Goal: Transaction & Acquisition: Purchase product/service

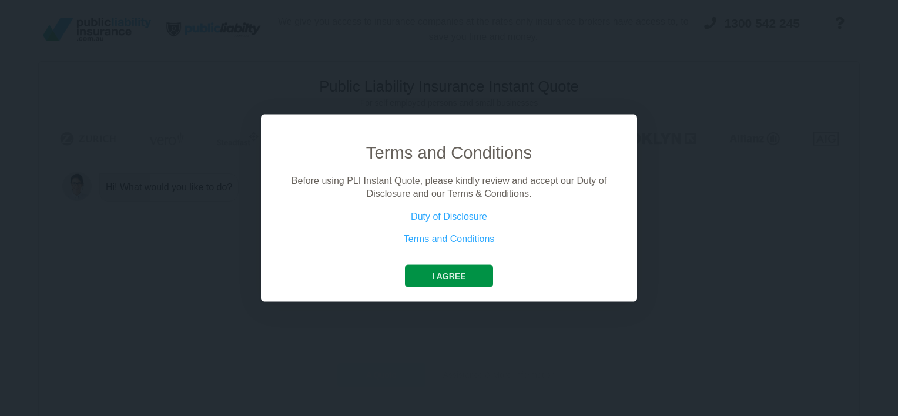
click at [475, 274] on button "I agree" at bounding box center [449, 275] width 88 height 22
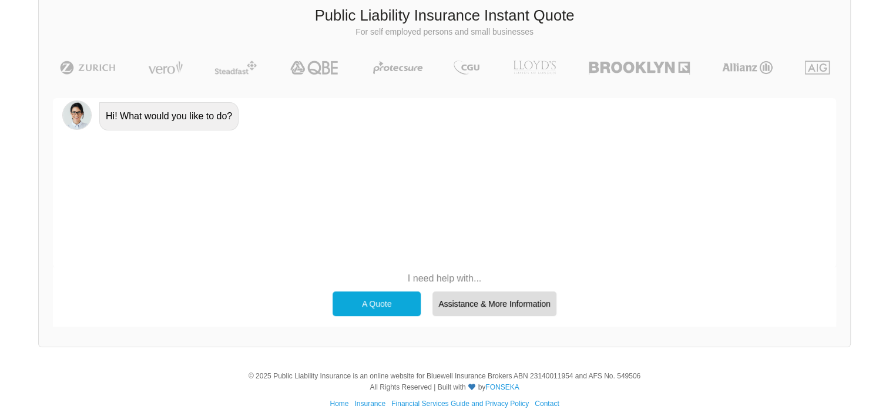
scroll to position [81, 0]
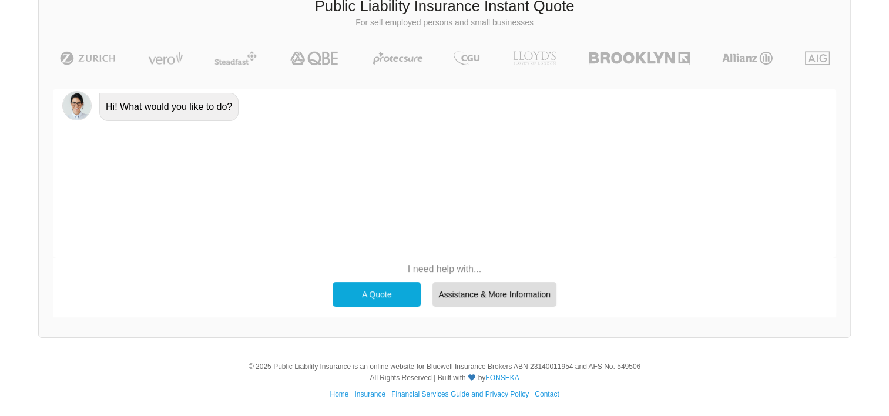
click at [397, 292] on div "A Quote" at bounding box center [377, 294] width 88 height 25
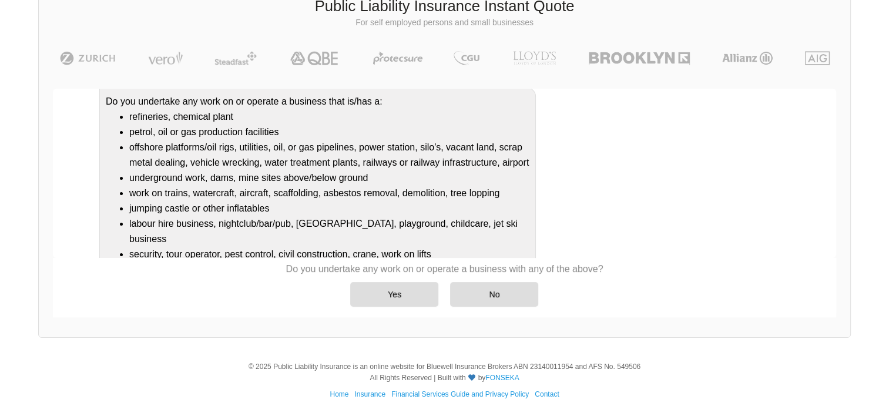
scroll to position [167, 0]
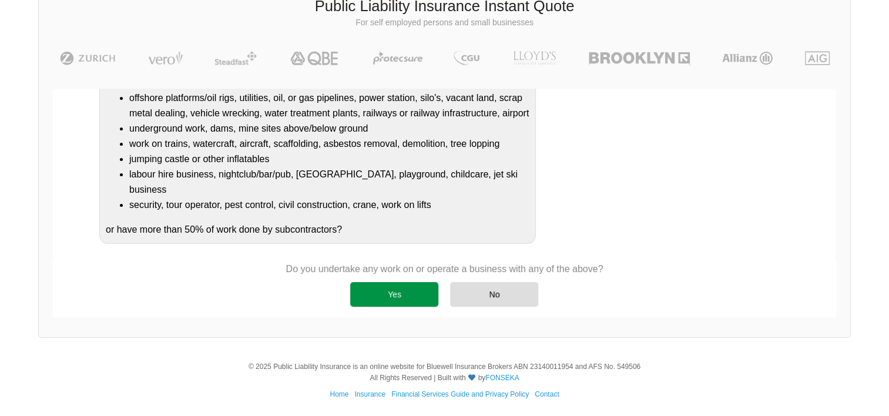
click at [378, 299] on div "Yes" at bounding box center [394, 294] width 88 height 25
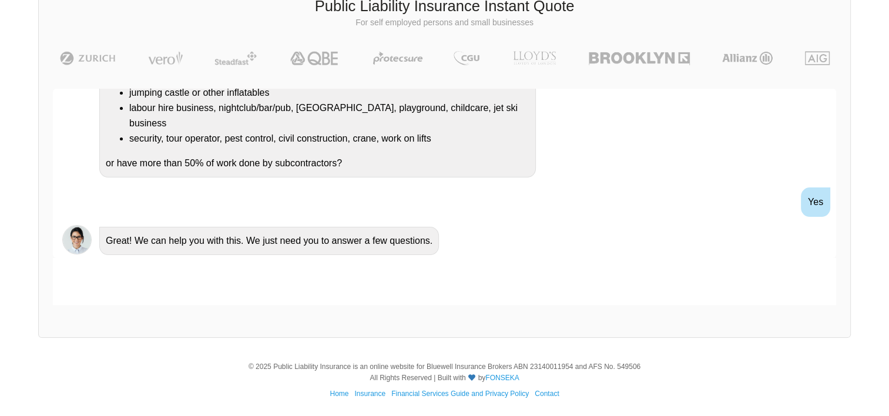
scroll to position [266, 0]
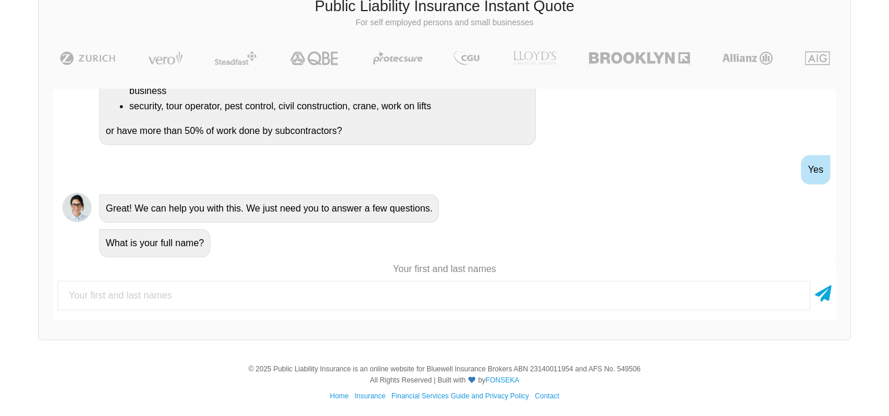
click at [227, 298] on input "text" at bounding box center [434, 295] width 753 height 29
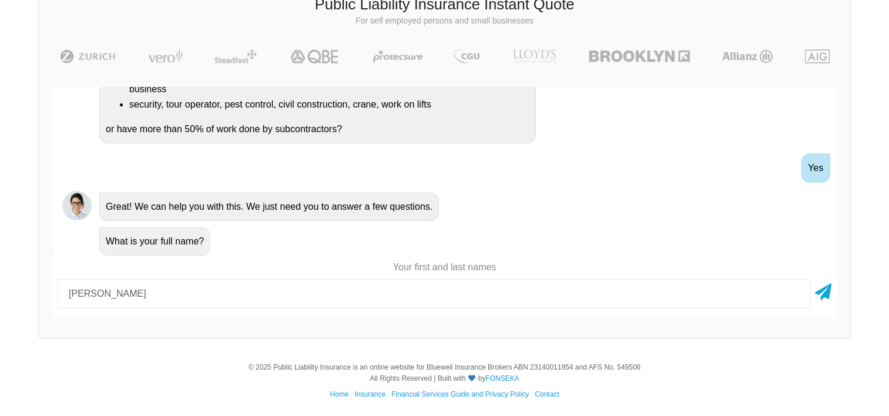
scroll to position [82, 0]
type input "[PERSON_NAME]"
click at [827, 299] on icon at bounding box center [823, 289] width 16 height 21
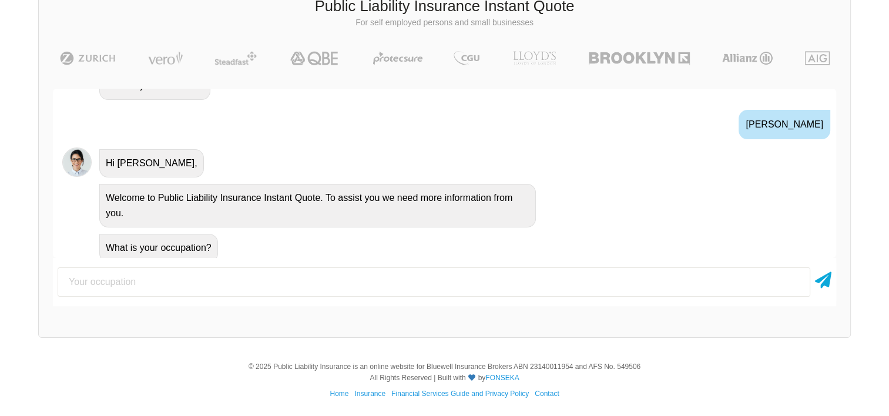
scroll to position [427, 0]
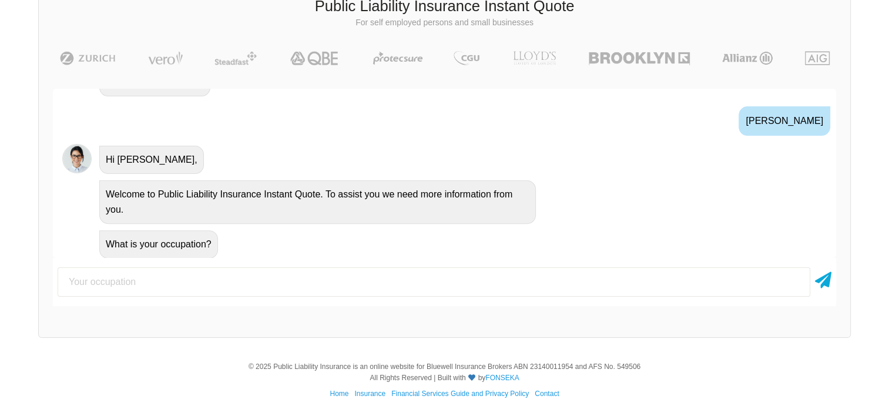
click at [291, 278] on input "text" at bounding box center [434, 281] width 753 height 29
type input "business owner"
click at [816, 279] on icon at bounding box center [823, 277] width 16 height 21
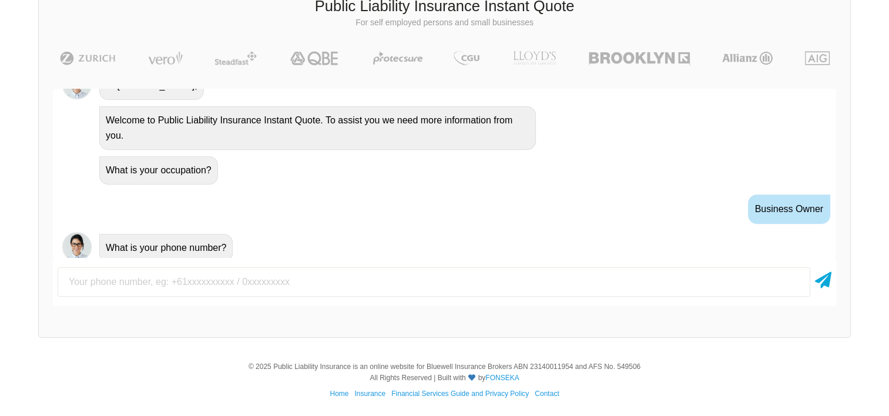
scroll to position [504, 0]
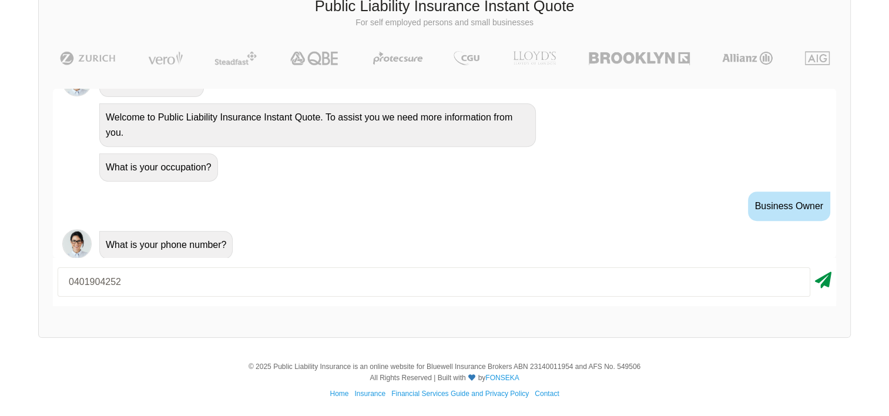
type input "0401904252"
click at [826, 282] on icon at bounding box center [823, 277] width 16 height 21
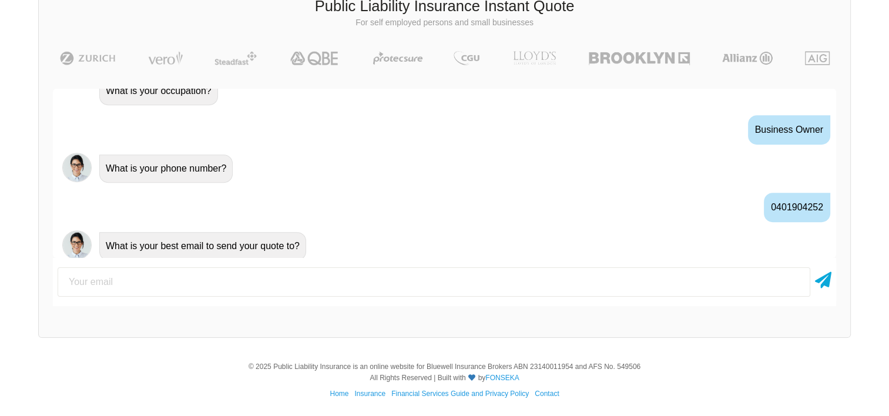
scroll to position [581, 0]
click at [280, 289] on input "email" at bounding box center [434, 281] width 753 height 29
type input "[EMAIL_ADDRESS][DOMAIN_NAME]"
click at [823, 276] on icon at bounding box center [823, 277] width 16 height 21
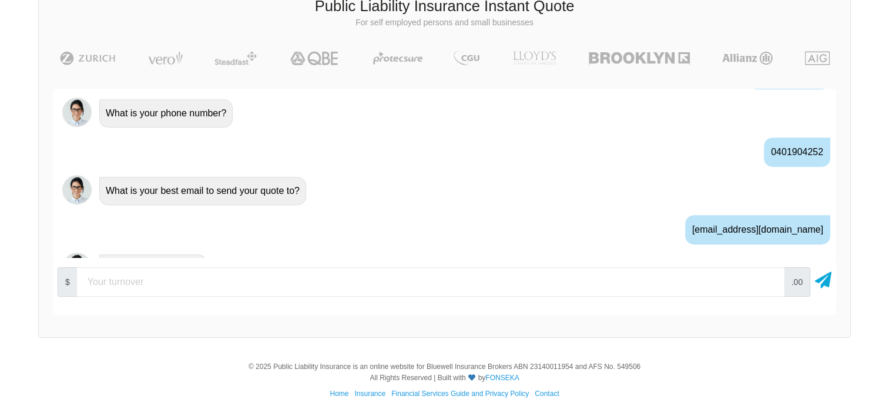
scroll to position [658, 0]
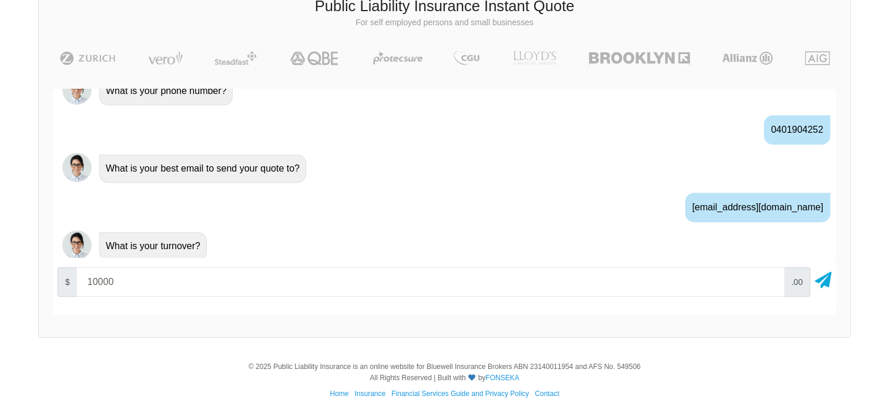
click at [769, 280] on input "10000" at bounding box center [431, 281] width 708 height 29
type input "1"
type input "60000"
click at [825, 284] on icon at bounding box center [823, 277] width 16 height 21
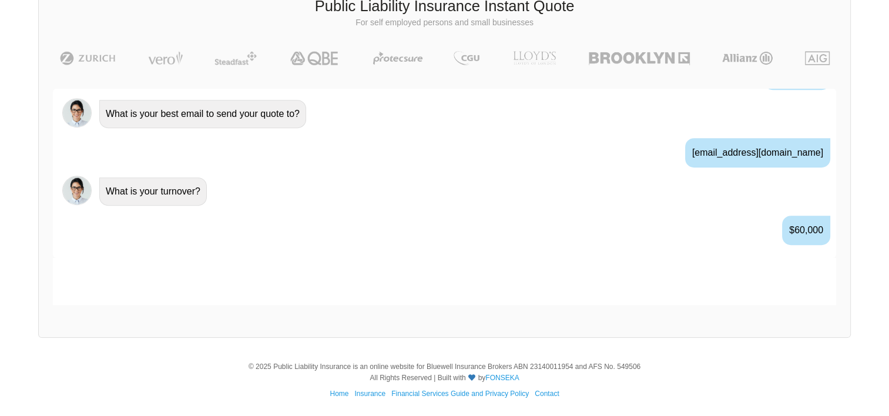
scroll to position [734, 0]
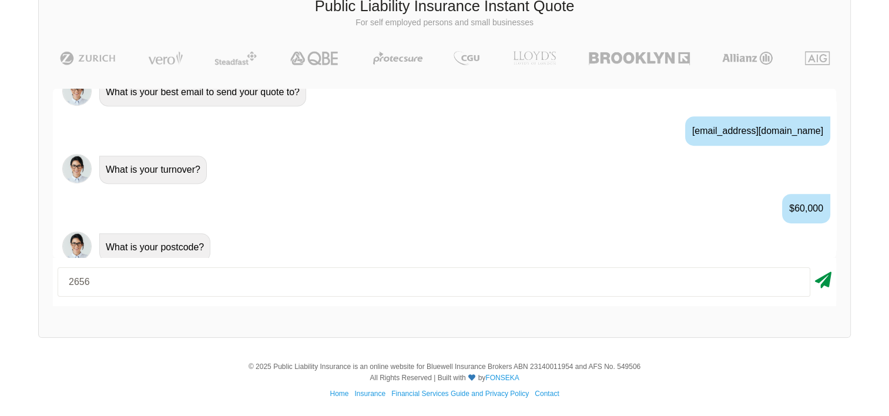
type input "2656"
click at [823, 282] on icon at bounding box center [823, 277] width 16 height 21
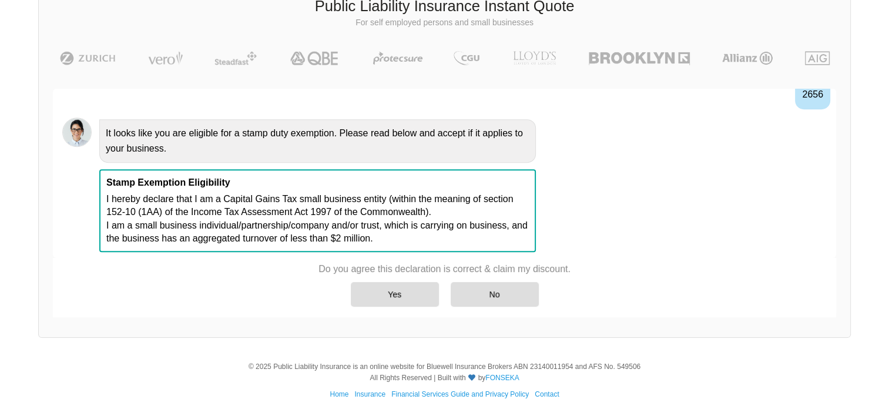
scroll to position [928, 0]
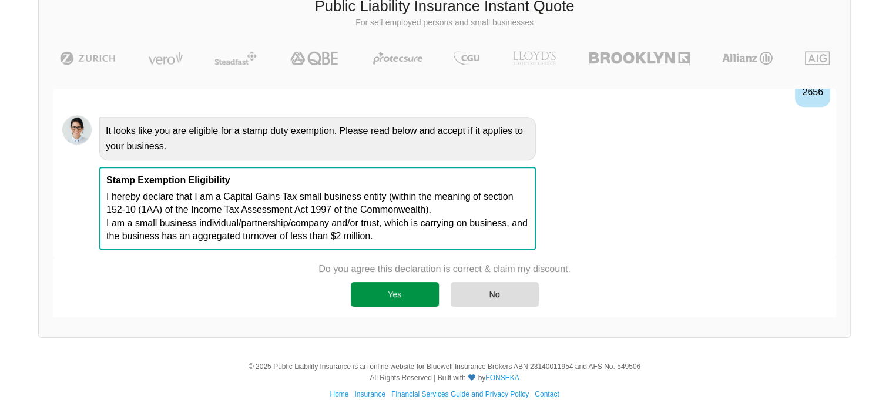
click at [395, 295] on div "Yes" at bounding box center [395, 294] width 88 height 25
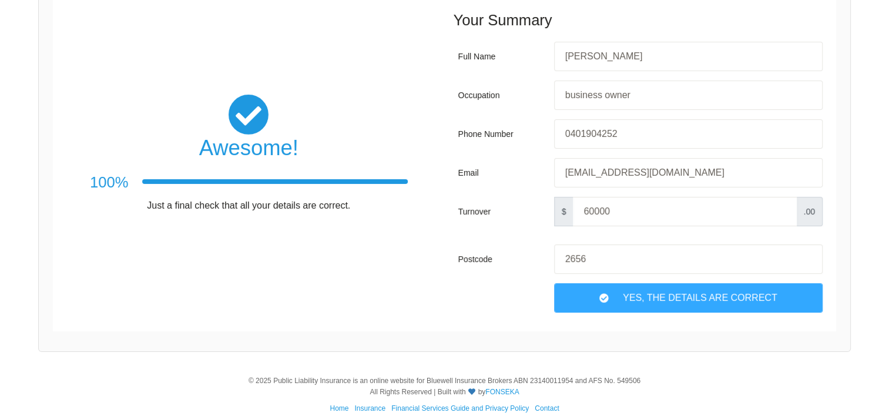
scroll to position [199, 0]
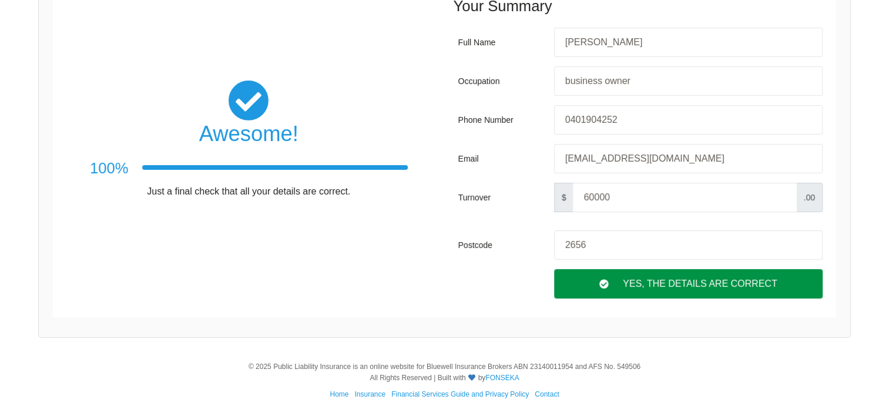
click at [706, 285] on div "Yes, The Details are correct" at bounding box center [688, 283] width 269 height 29
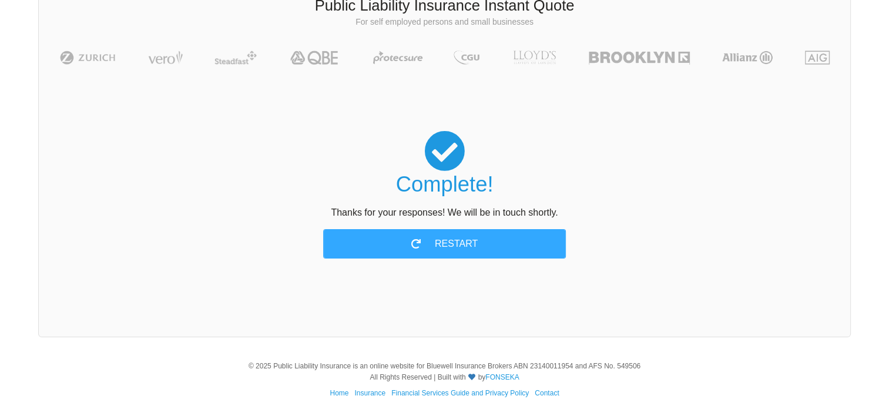
scroll to position [81, 0]
